Goal: Check status: Check status

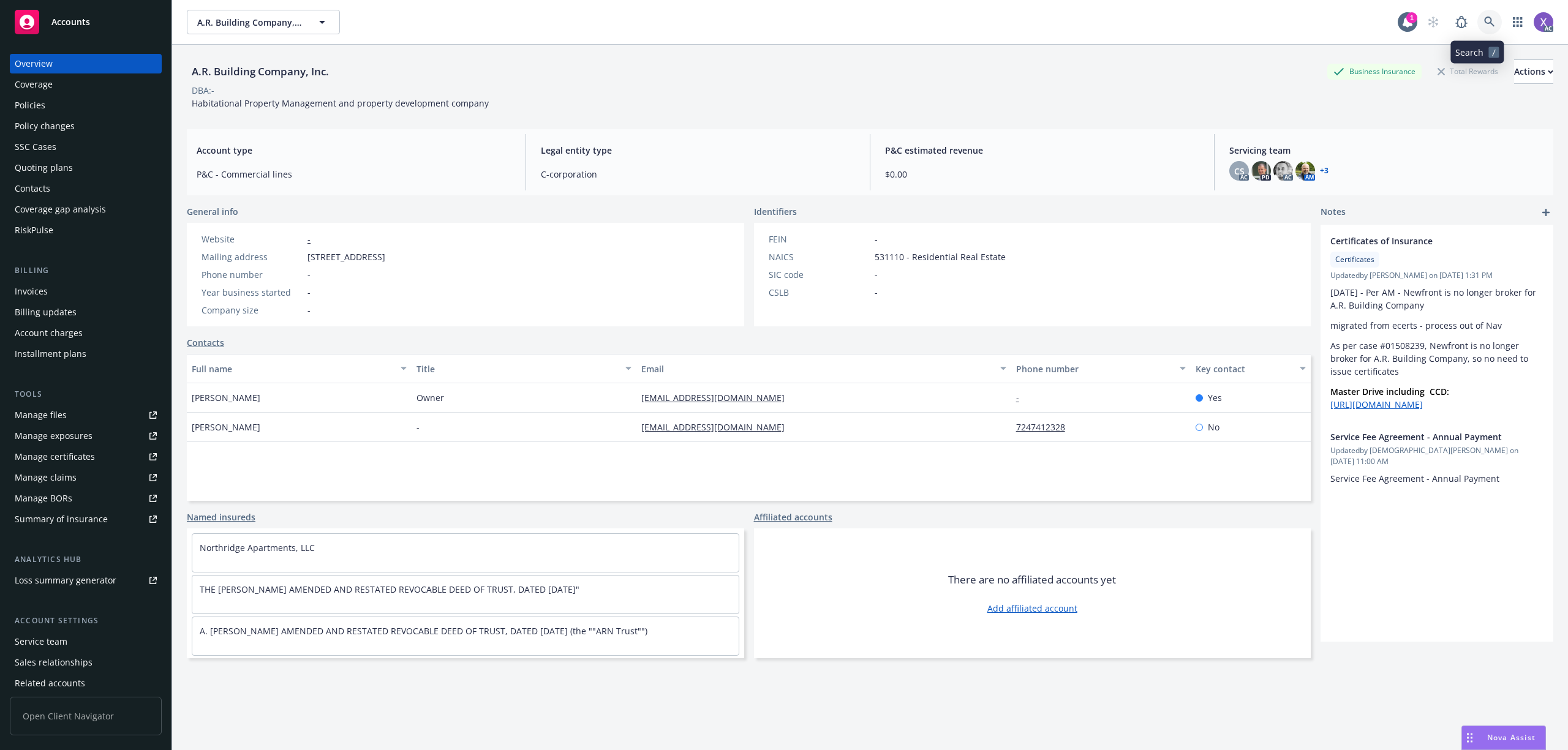
click at [1478, 24] on link at bounding box center [1489, 22] width 24 height 24
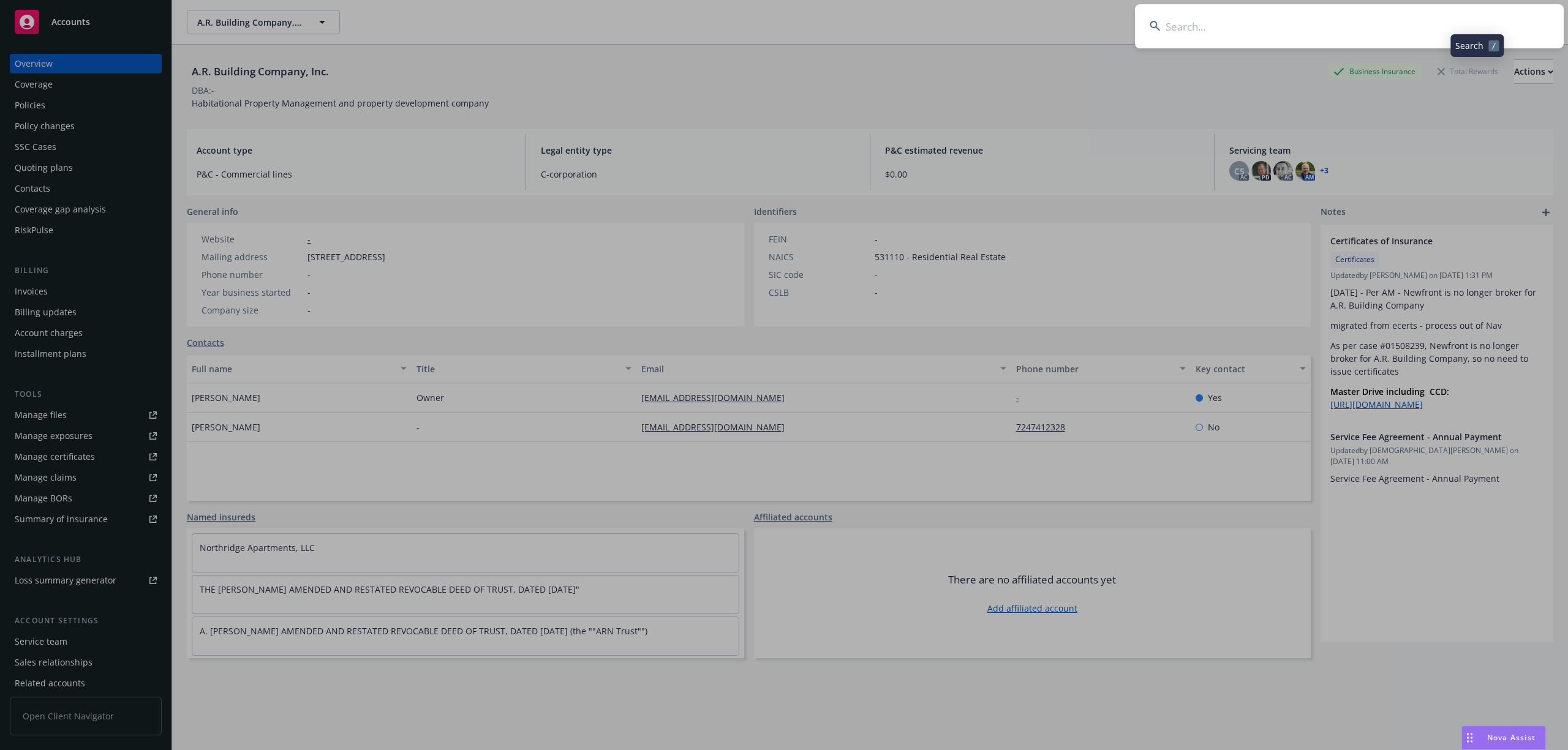
click at [1339, 8] on input at bounding box center [1349, 26] width 429 height 44
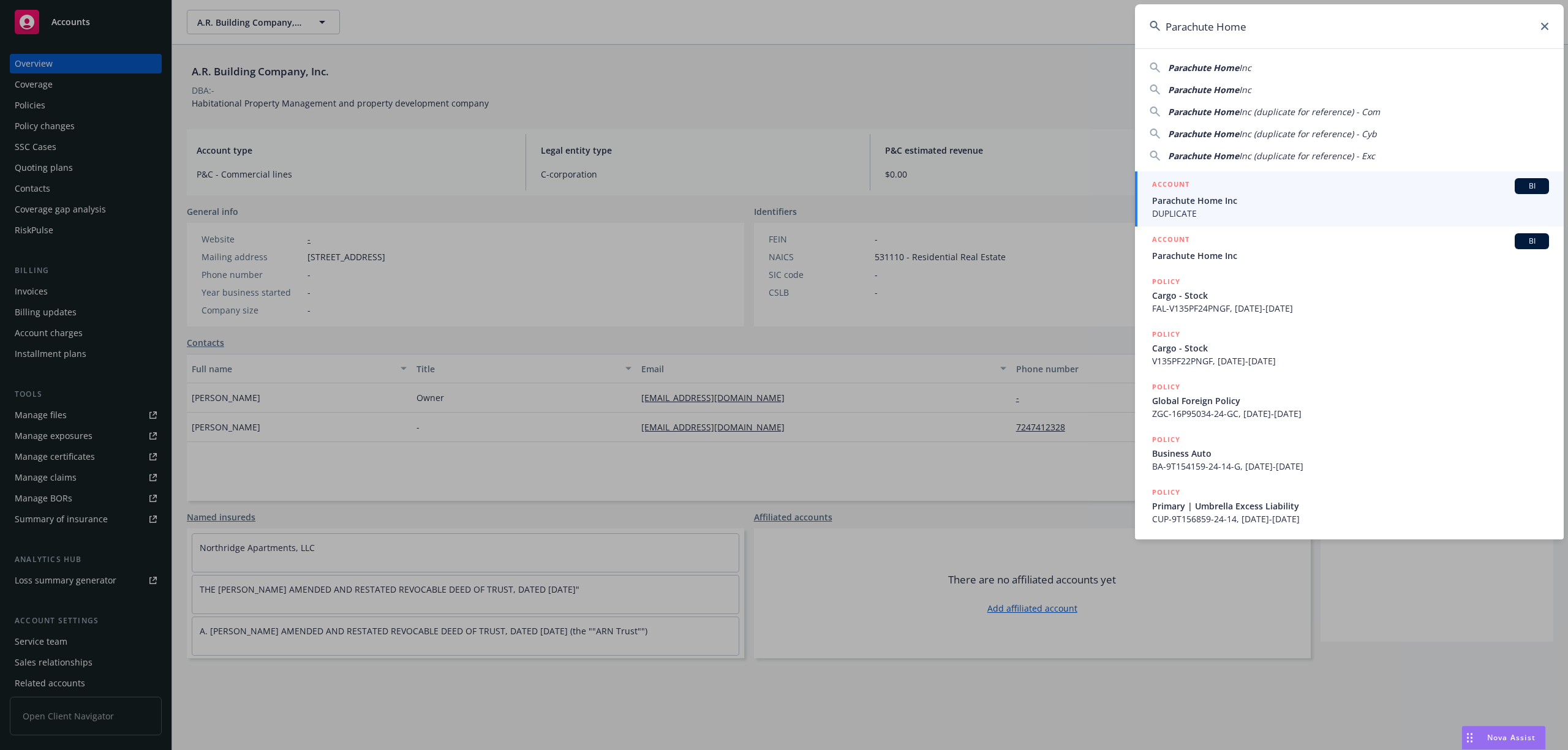
type input "Parachute Home"
click at [1246, 196] on span "Parachute Home Inc" at bounding box center [1350, 200] width 397 height 13
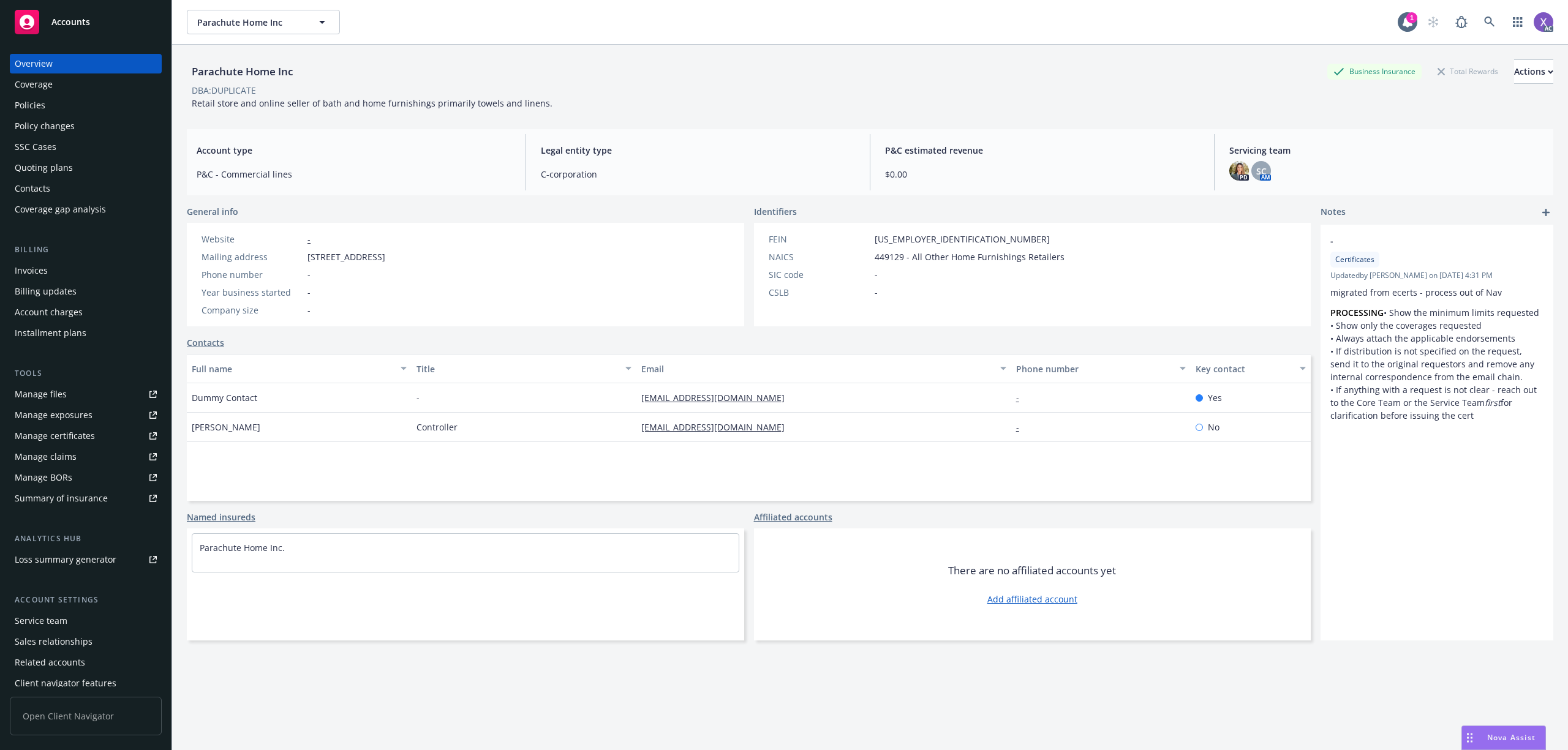
click at [32, 273] on div "Invoices" at bounding box center [31, 271] width 33 height 20
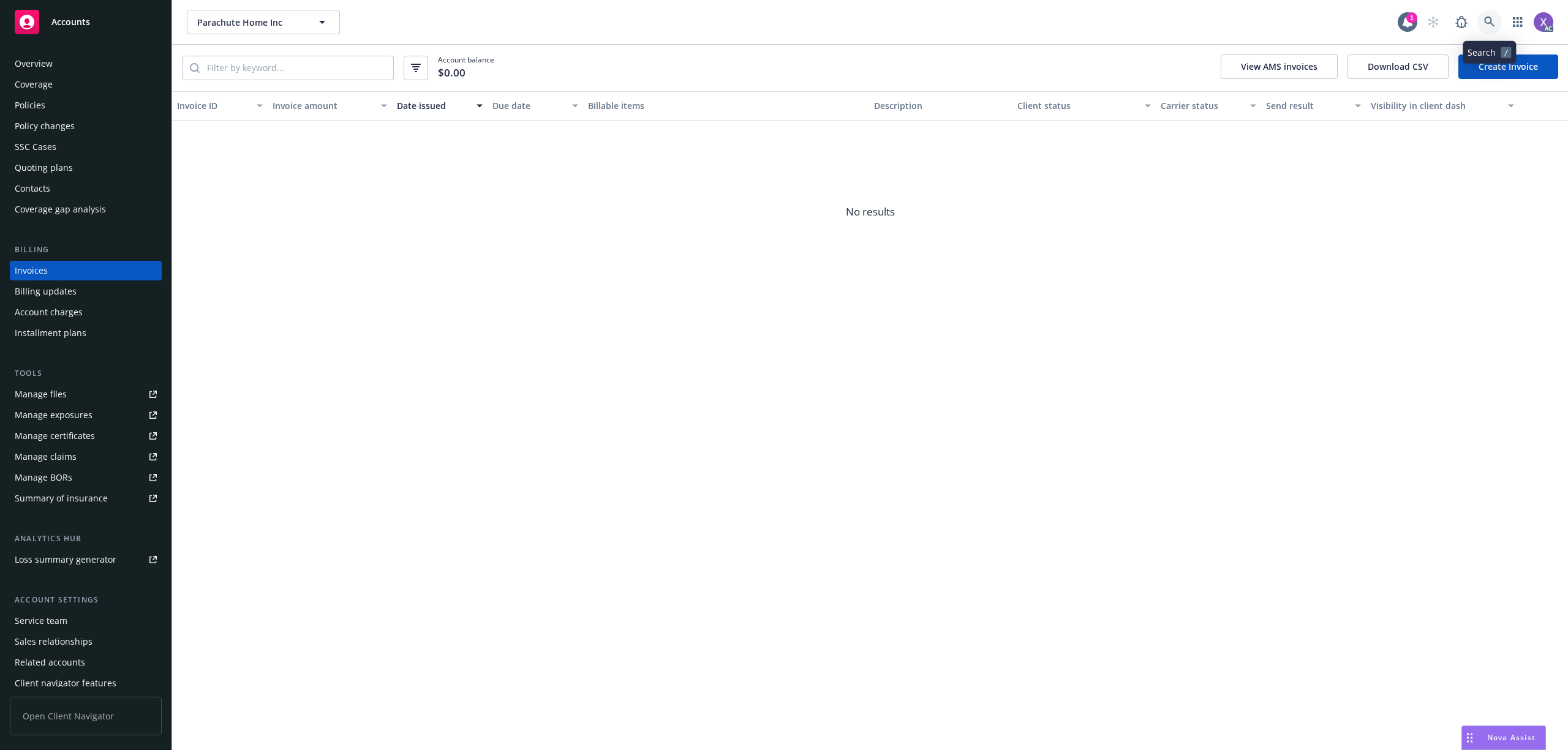
click at [1488, 20] on icon at bounding box center [1489, 22] width 11 height 11
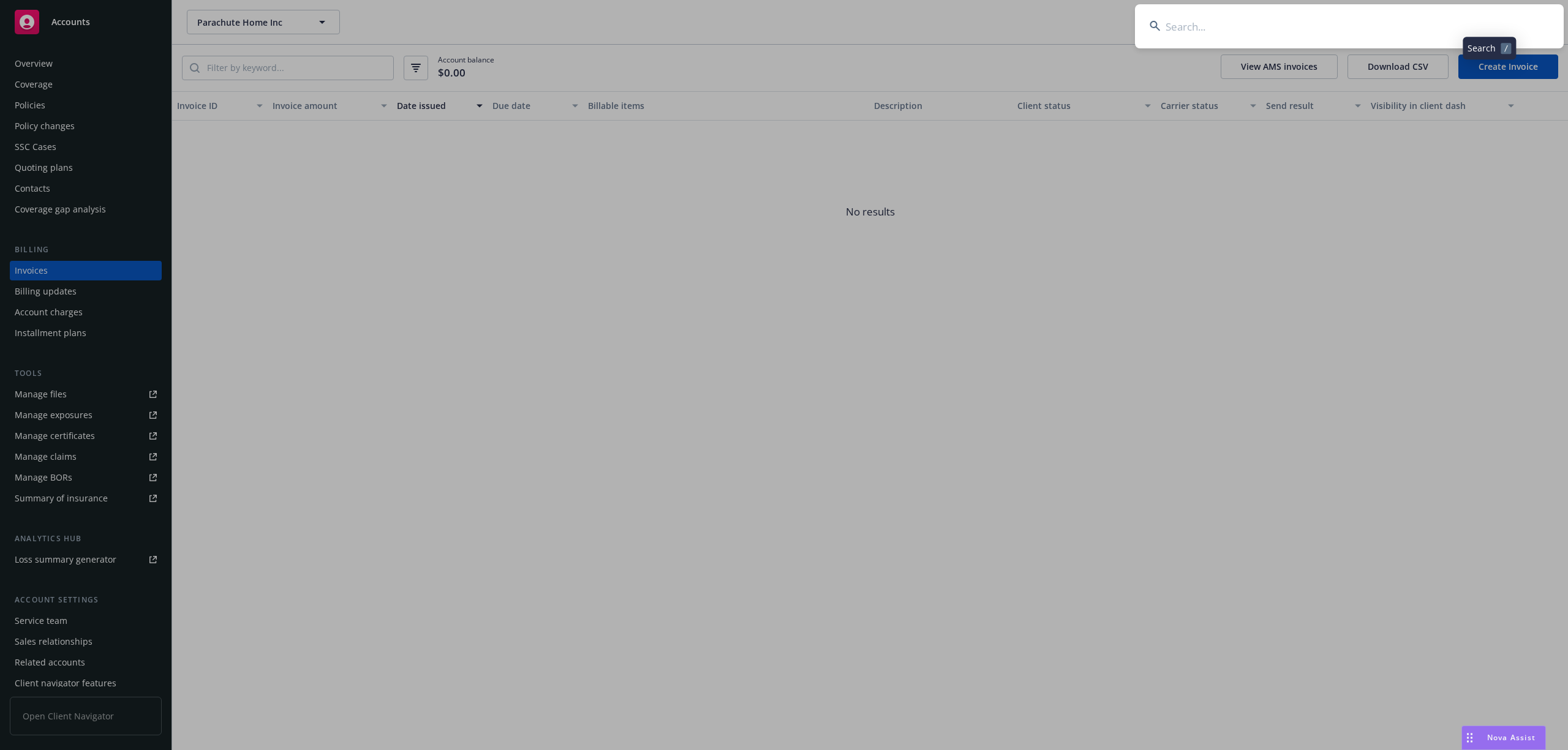
click at [1360, 24] on input at bounding box center [1349, 26] width 429 height 44
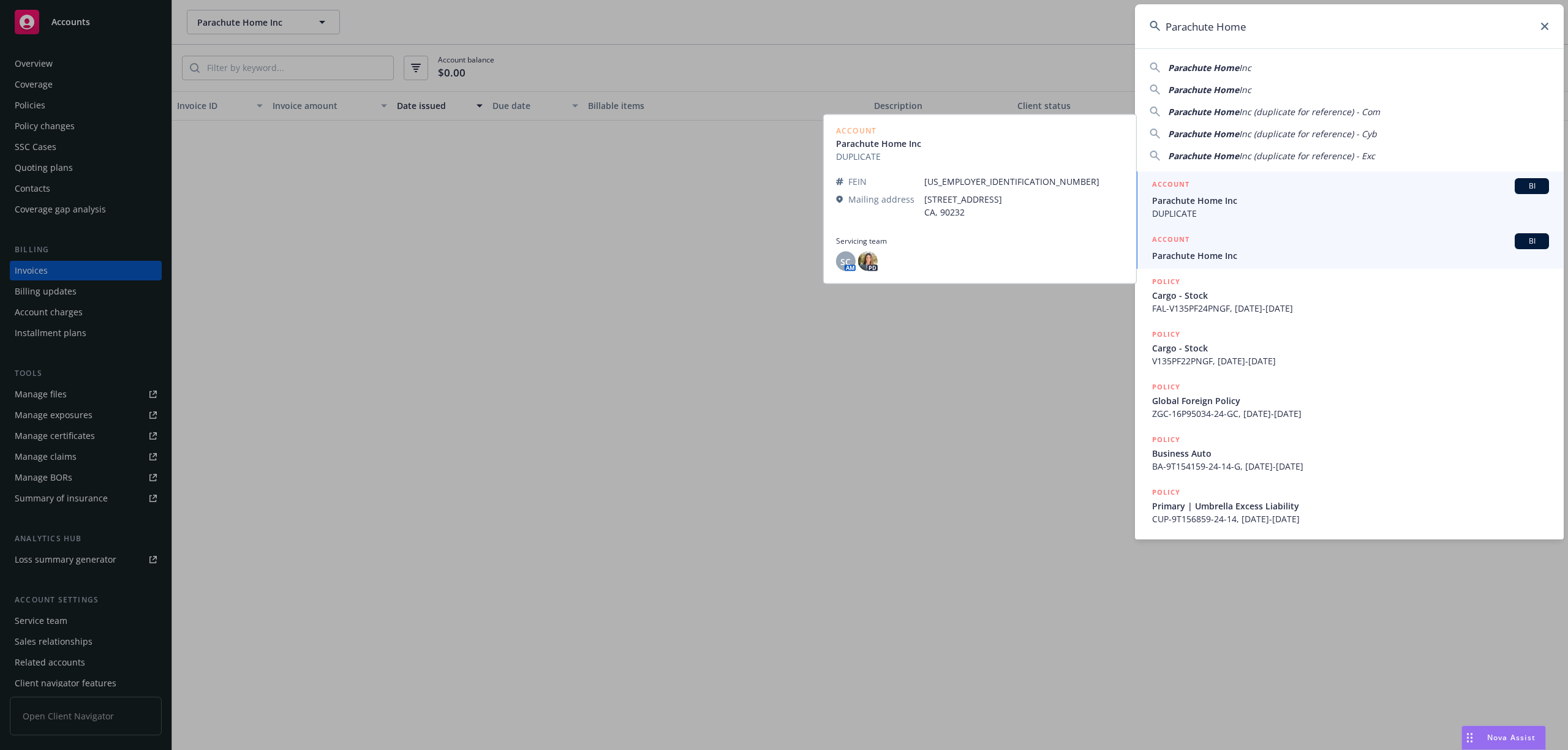
type input "Parachute Home"
click at [1209, 258] on span "Parachute Home Inc" at bounding box center [1350, 255] width 397 height 13
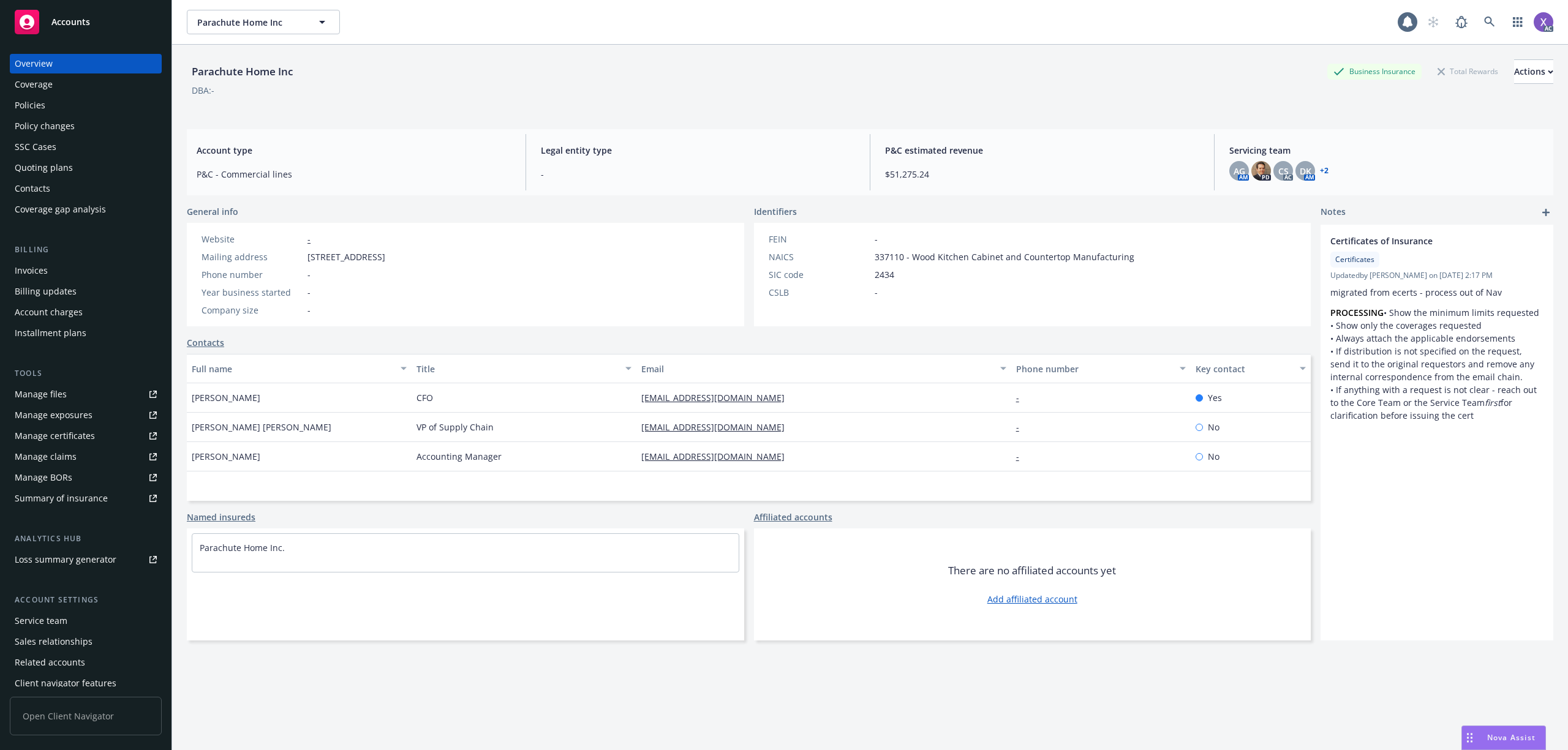
click at [31, 271] on div "Invoices" at bounding box center [31, 271] width 33 height 20
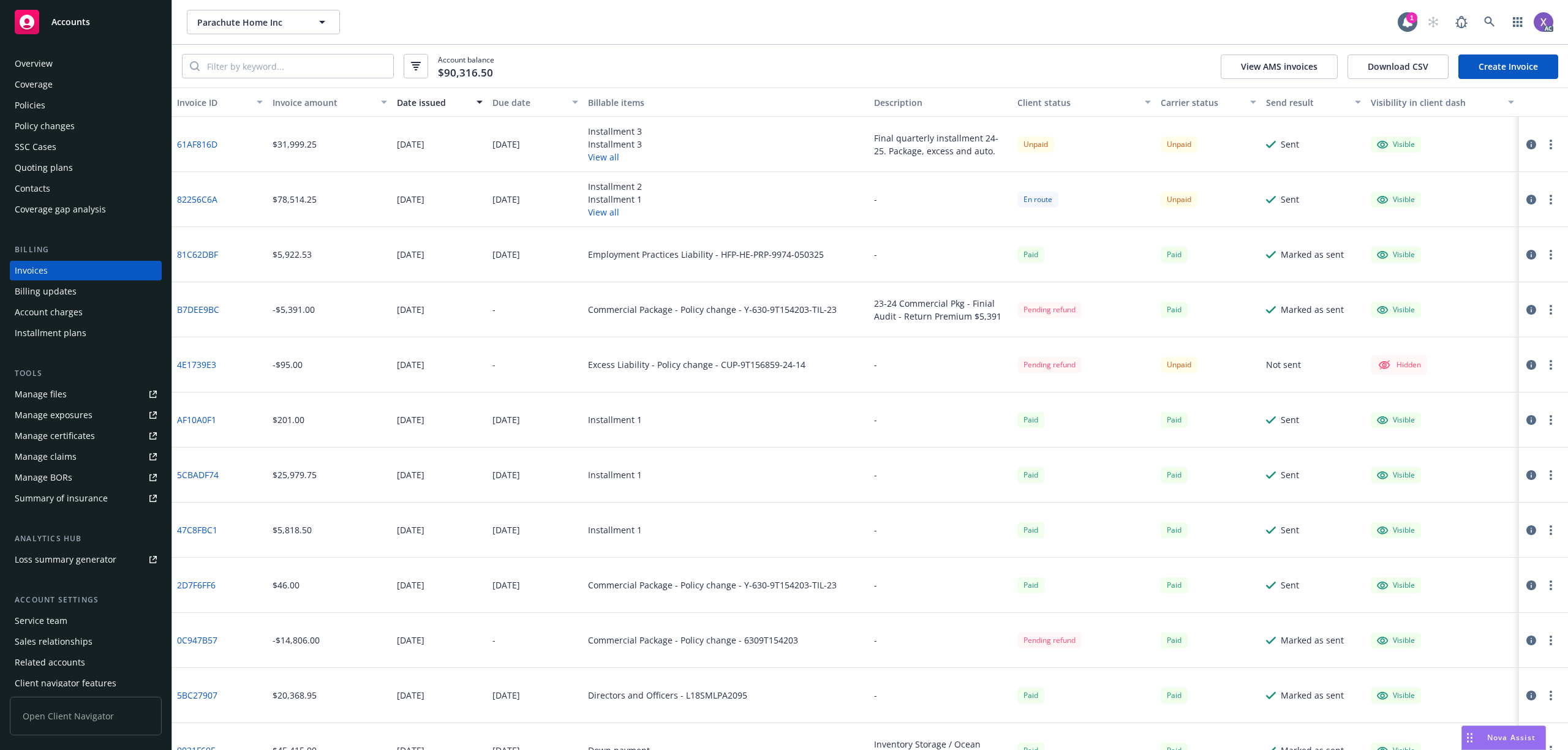
click at [226, 229] on div "81C62DBF" at bounding box center [220, 255] width 96 height 55
click at [209, 193] on link "82256C6A" at bounding box center [197, 199] width 41 height 13
click at [1526, 199] on icon "button" at bounding box center [1531, 199] width 10 height 10
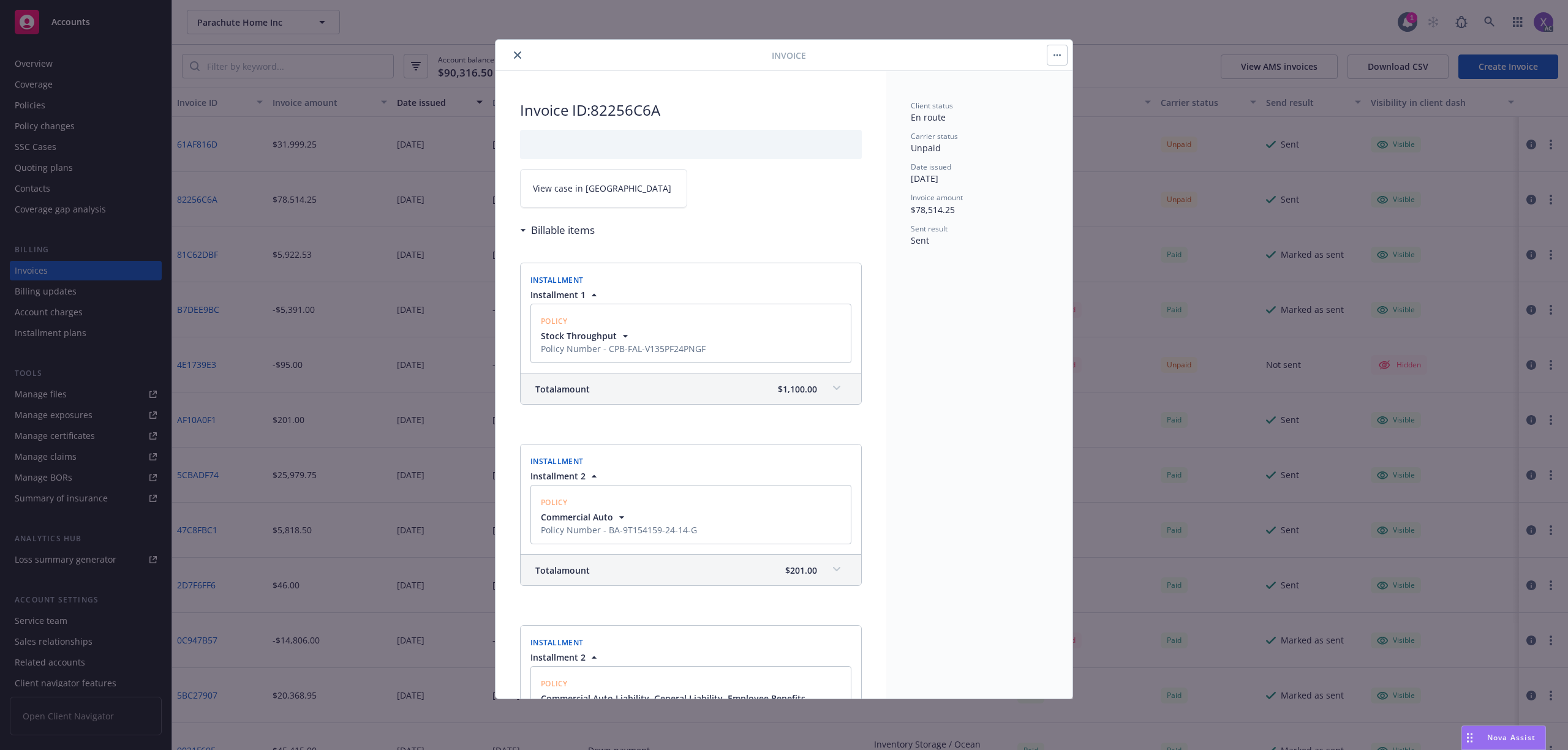
click at [594, 191] on span "View case in [GEOGRAPHIC_DATA]" at bounding box center [601, 189] width 138 height 13
